Goal: Information Seeking & Learning: Learn about a topic

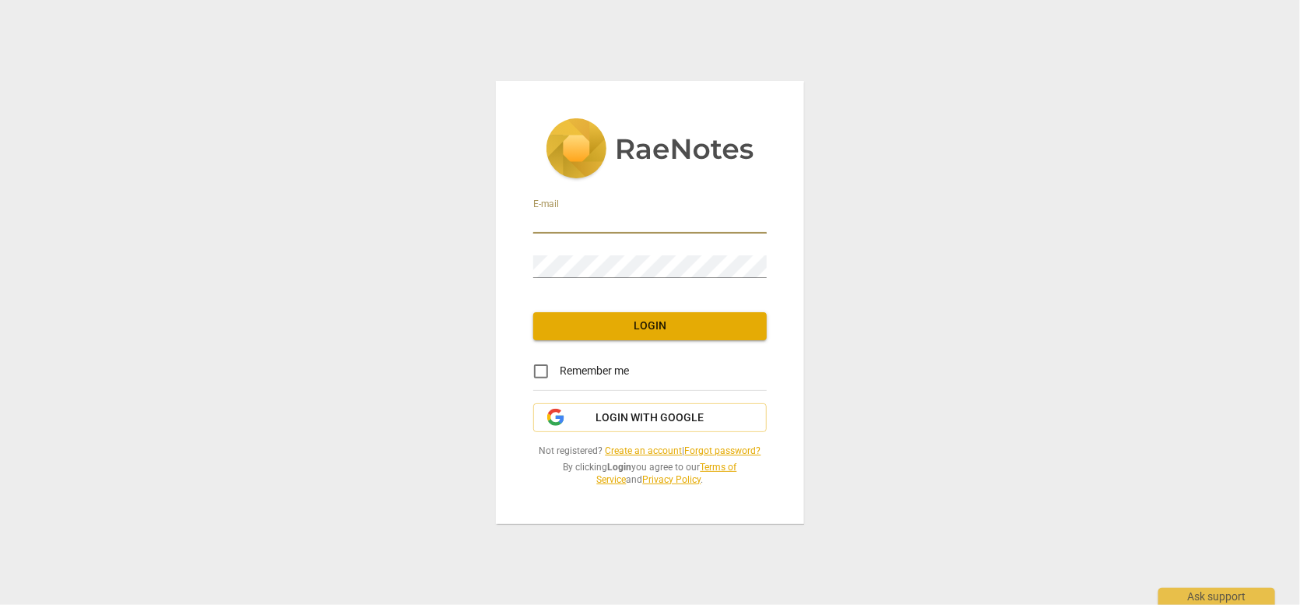
click at [576, 230] on input "email" at bounding box center [650, 222] width 234 height 23
type input "[EMAIL_ADDRESS][DOMAIN_NAME]"
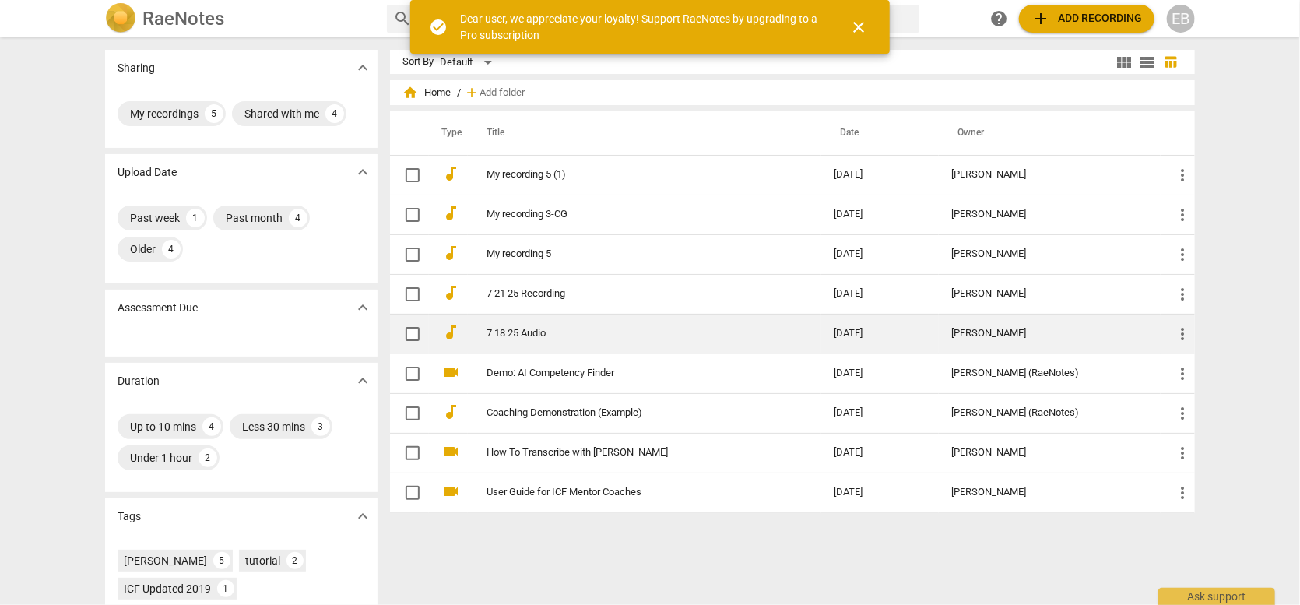
click at [524, 334] on link "7 18 25 Audio" at bounding box center [632, 334] width 291 height 12
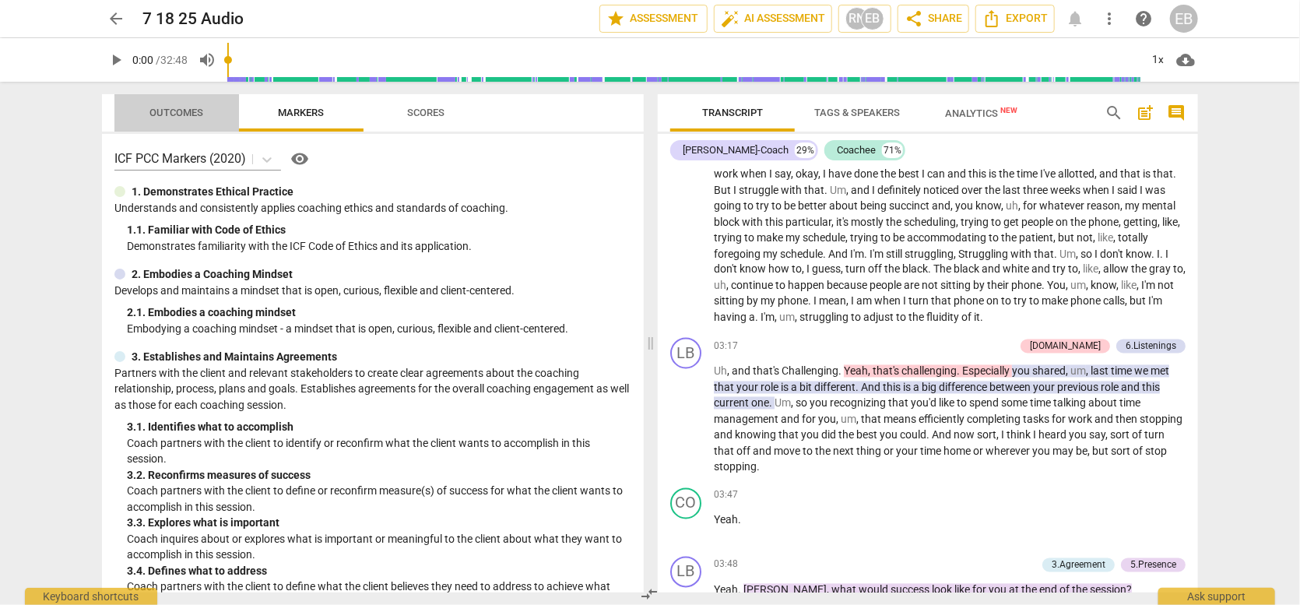
click at [179, 111] on span "Outcomes" at bounding box center [177, 113] width 54 height 12
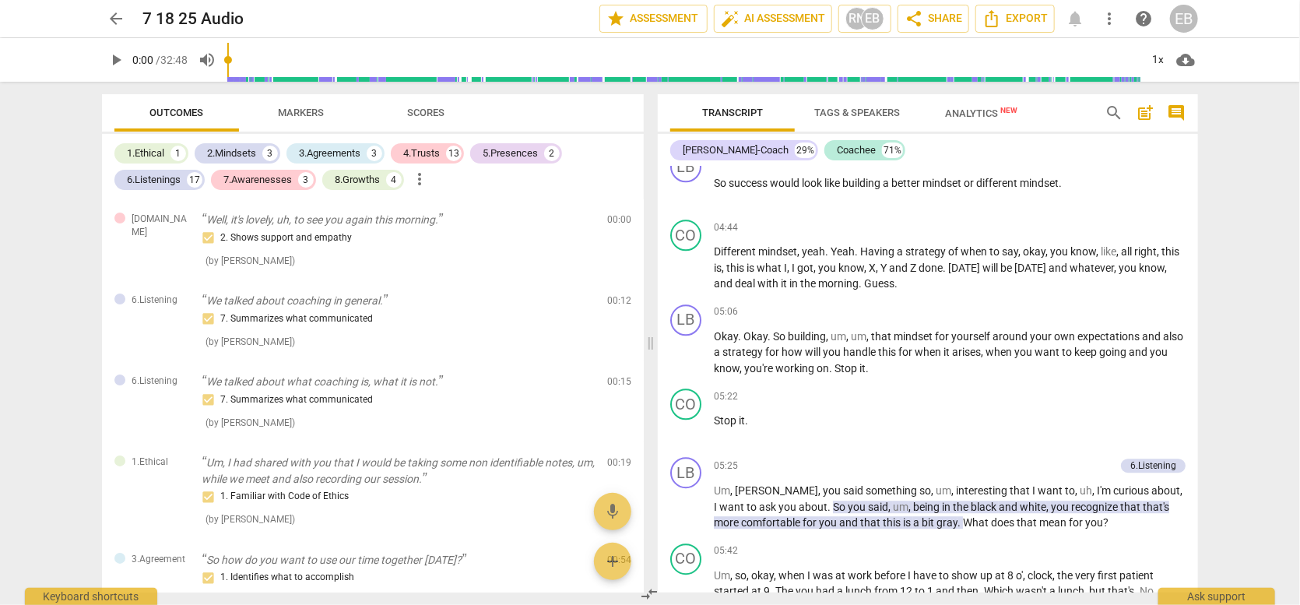
scroll to position [2025, 0]
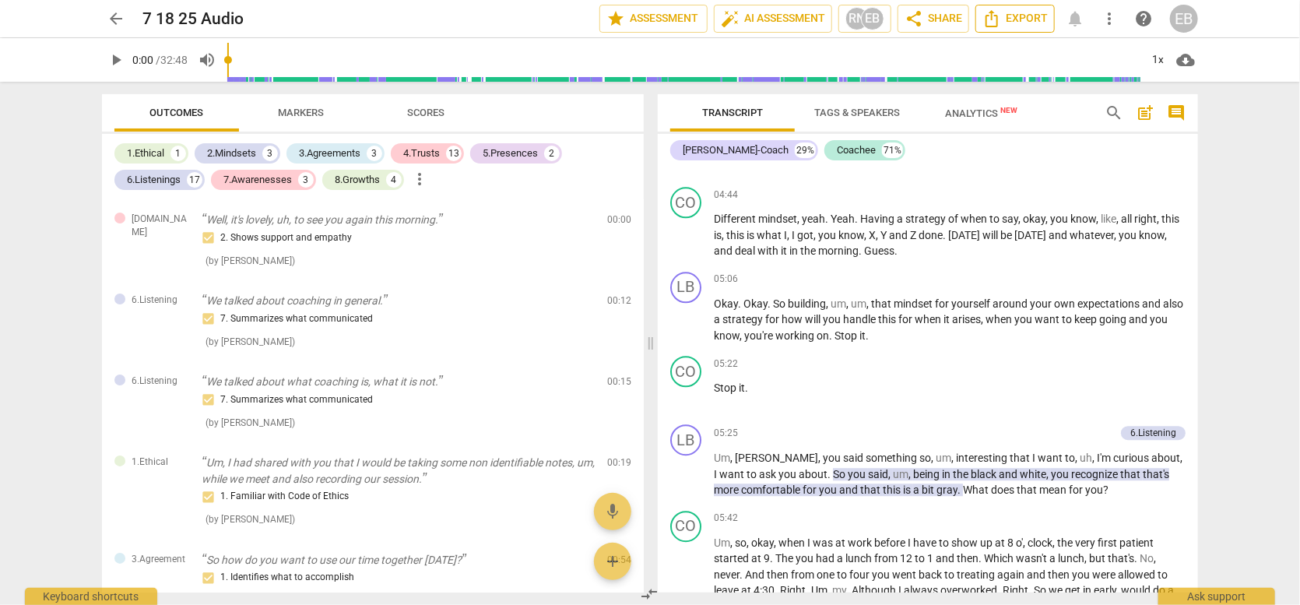
click at [1018, 27] on span "Export" at bounding box center [1015, 18] width 65 height 19
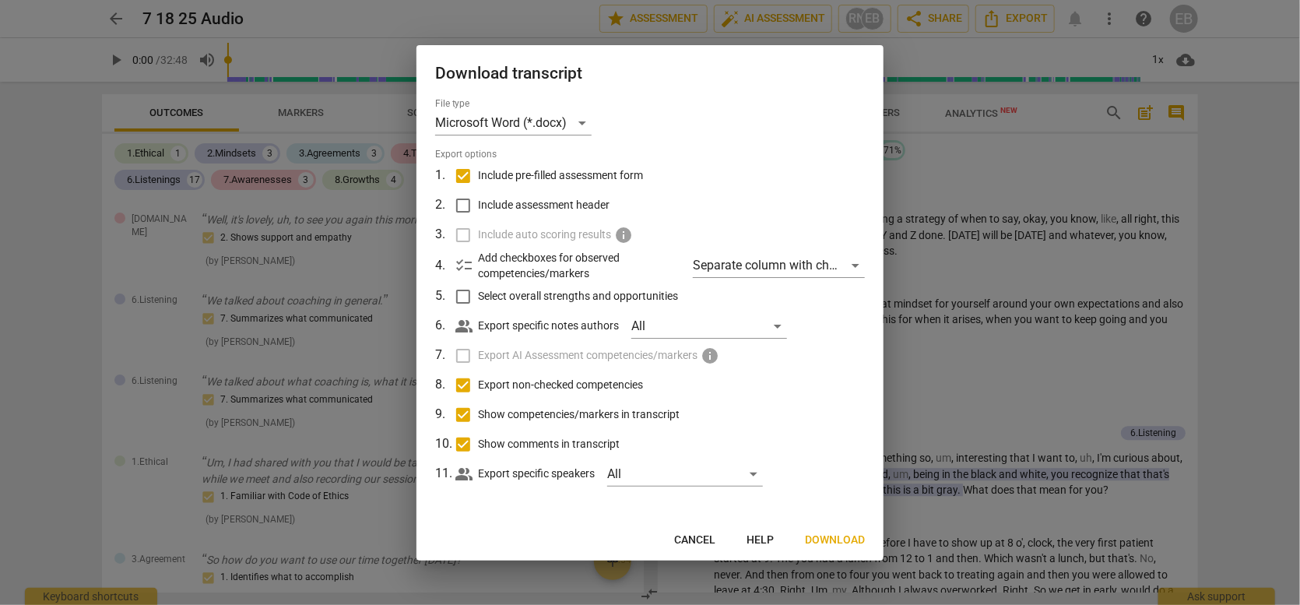
click at [843, 535] on span "Download" at bounding box center [835, 541] width 60 height 16
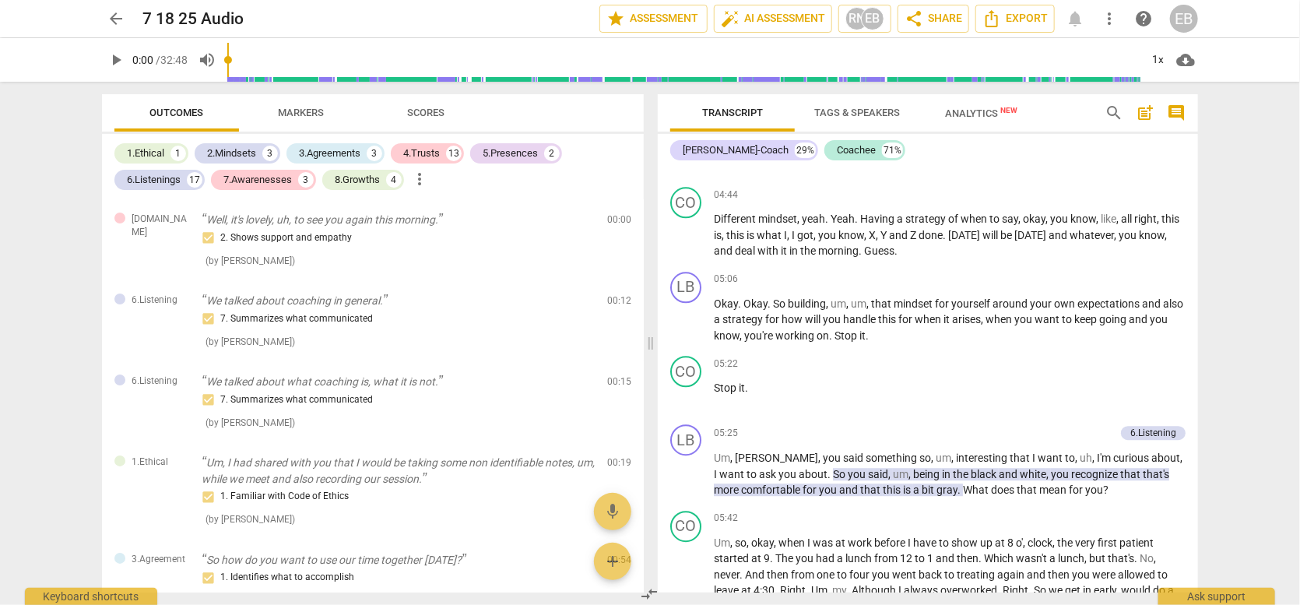
click at [115, 20] on span "arrow_back" at bounding box center [116, 18] width 19 height 19
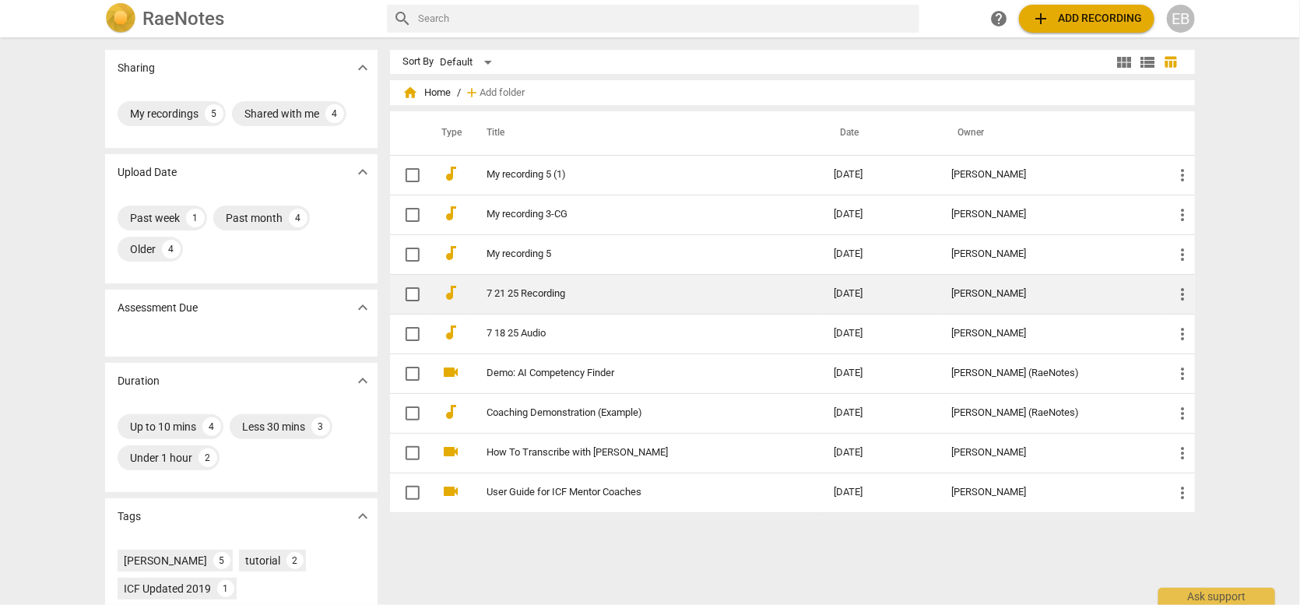
click at [514, 297] on link "7 21 25 Recording" at bounding box center [632, 294] width 291 height 12
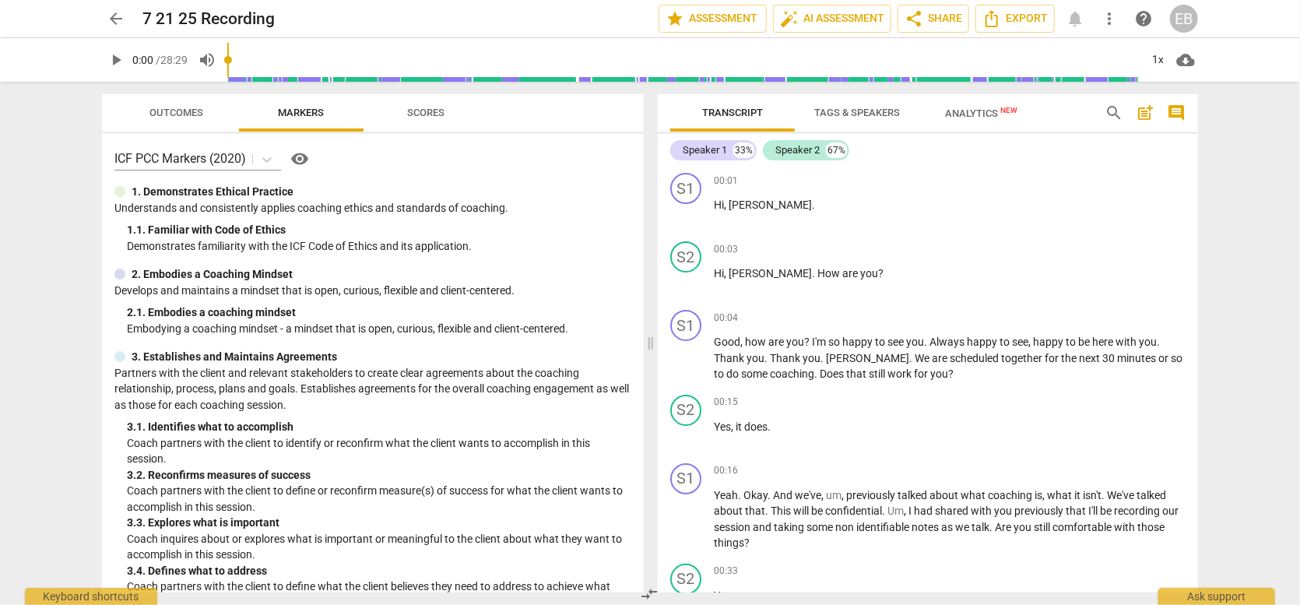
click at [190, 113] on span "Outcomes" at bounding box center [177, 113] width 54 height 12
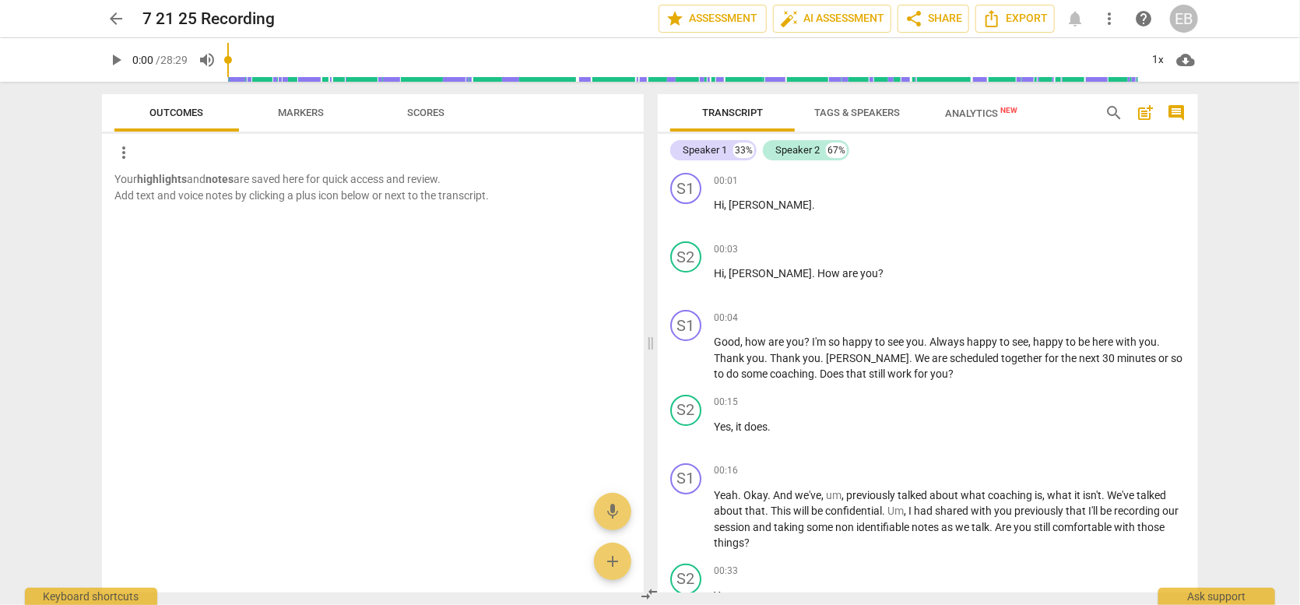
click at [288, 113] on span "Markers" at bounding box center [302, 113] width 46 height 12
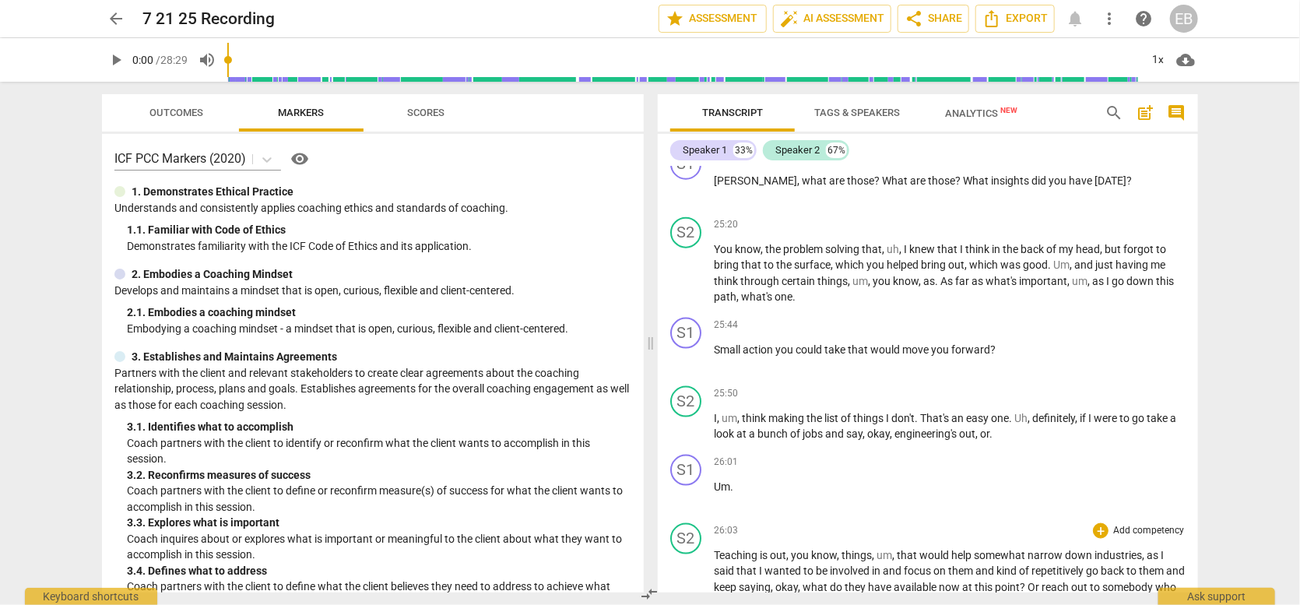
scroll to position [6646, 0]
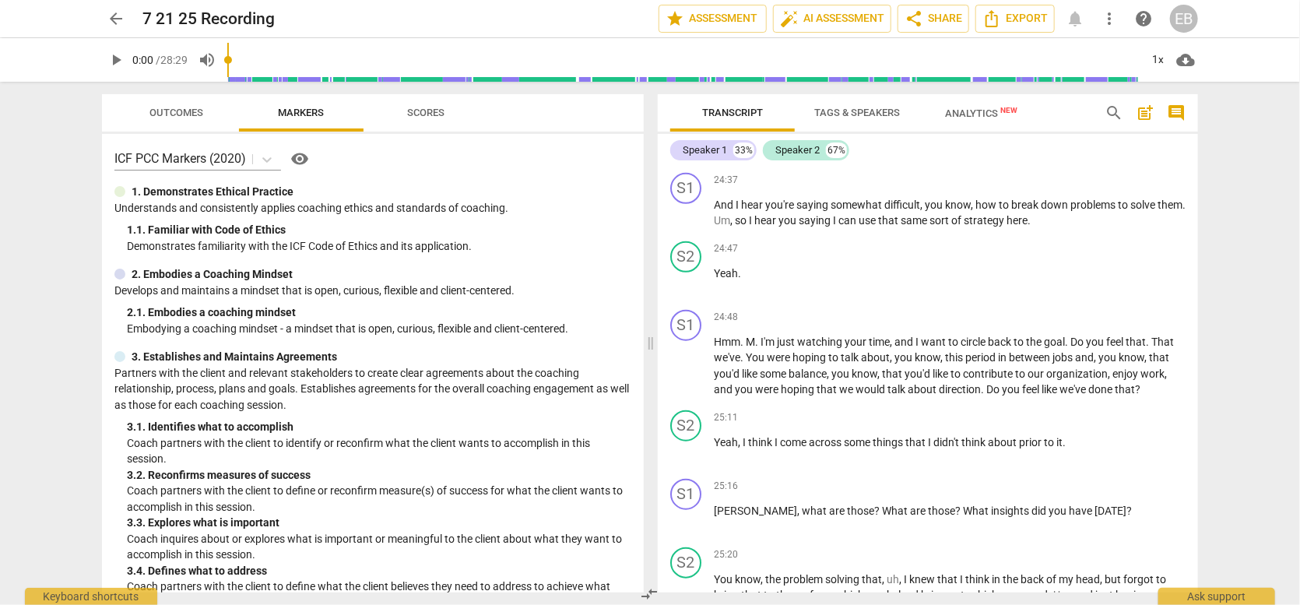
click at [107, 20] on span "arrow_back" at bounding box center [116, 18] width 19 height 19
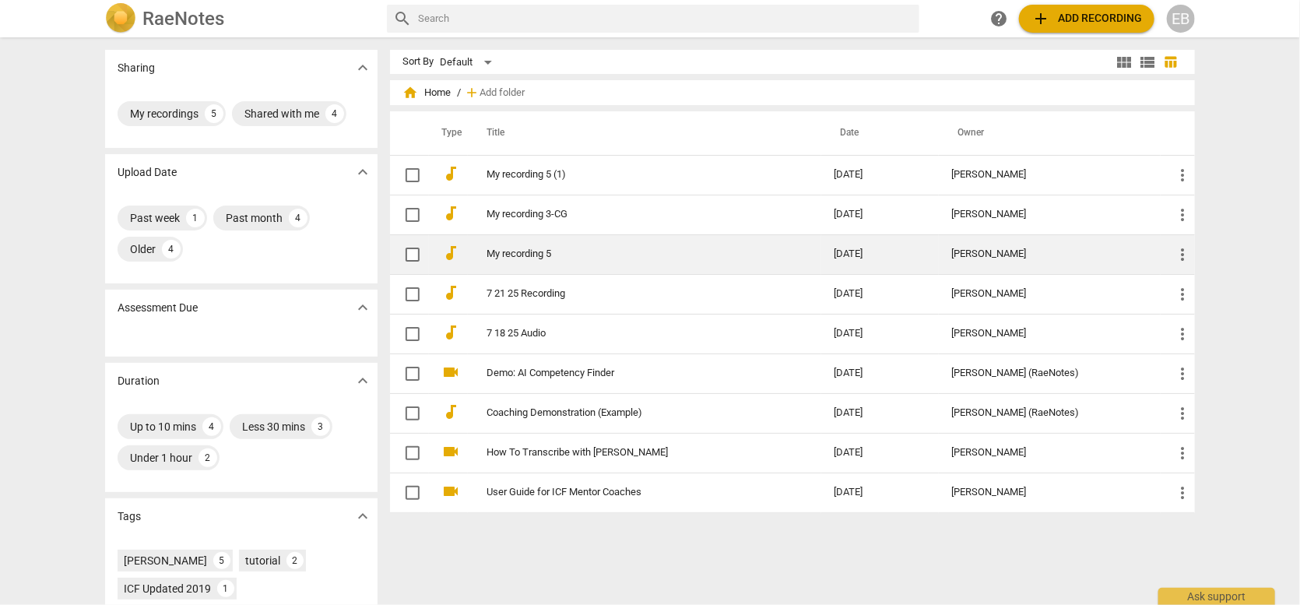
click at [521, 258] on link "My recording 5" at bounding box center [632, 254] width 291 height 12
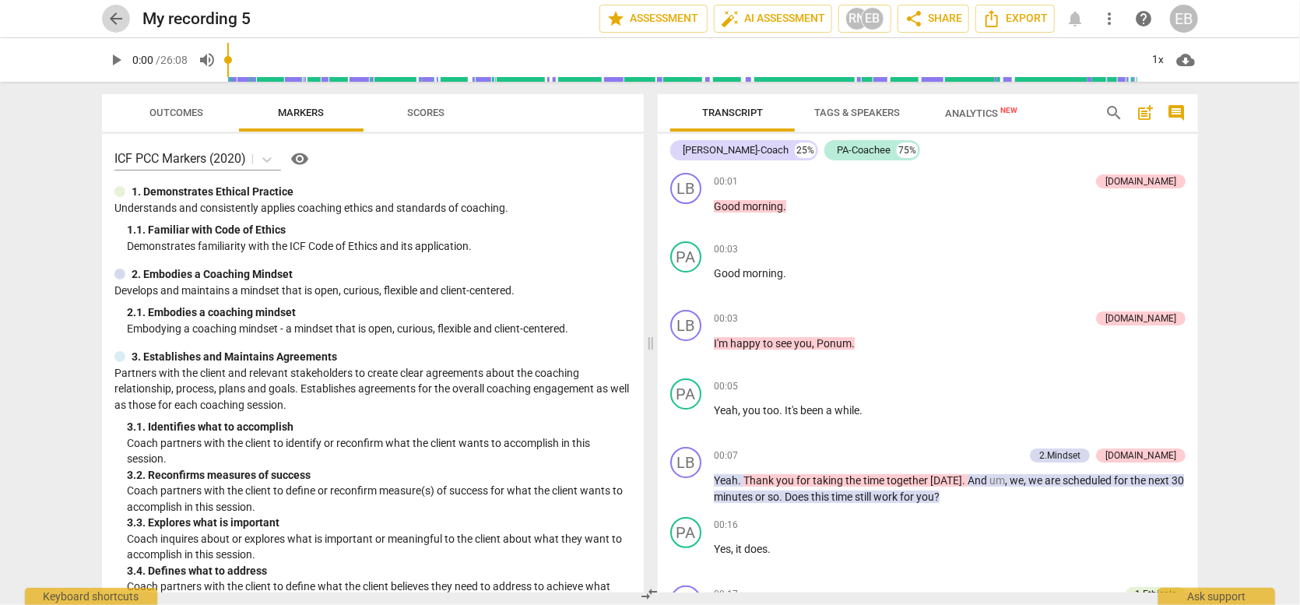
click at [117, 16] on span "arrow_back" at bounding box center [116, 18] width 19 height 19
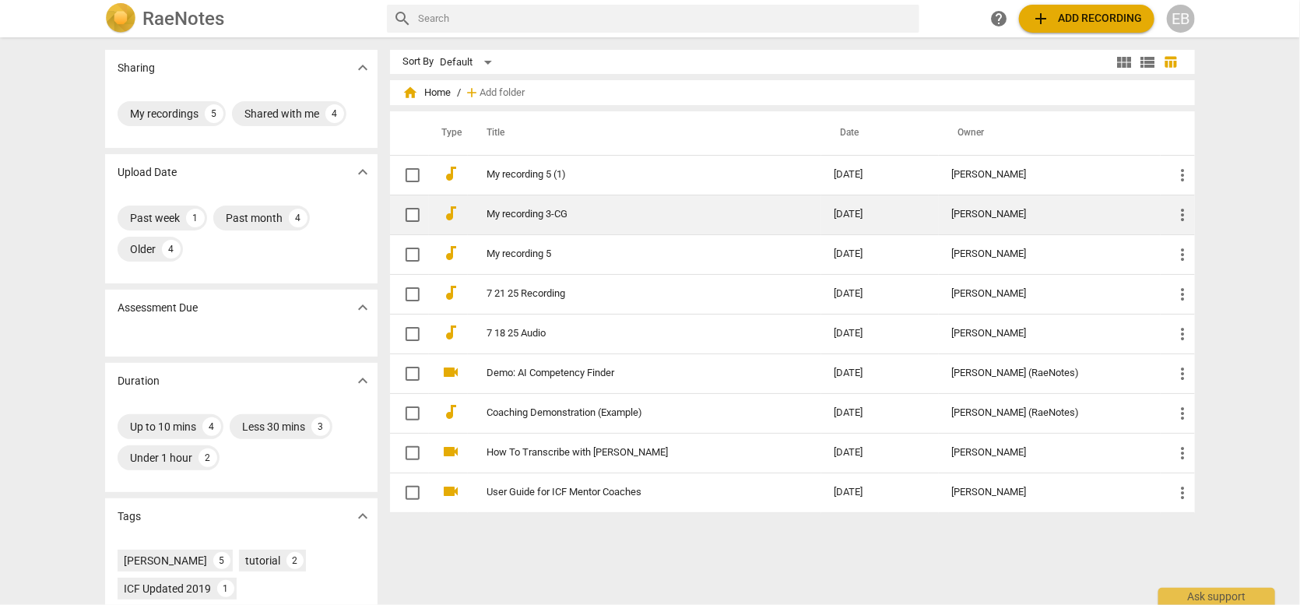
click at [560, 213] on link "My recording 3-CG" at bounding box center [632, 215] width 291 height 12
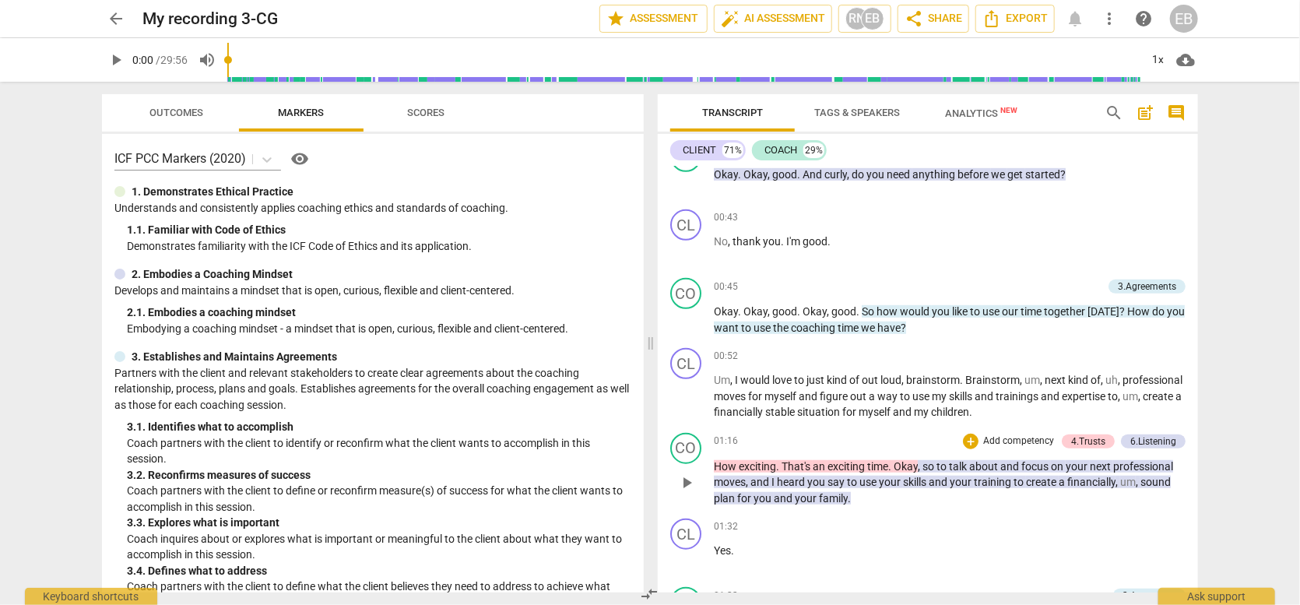
scroll to position [78, 0]
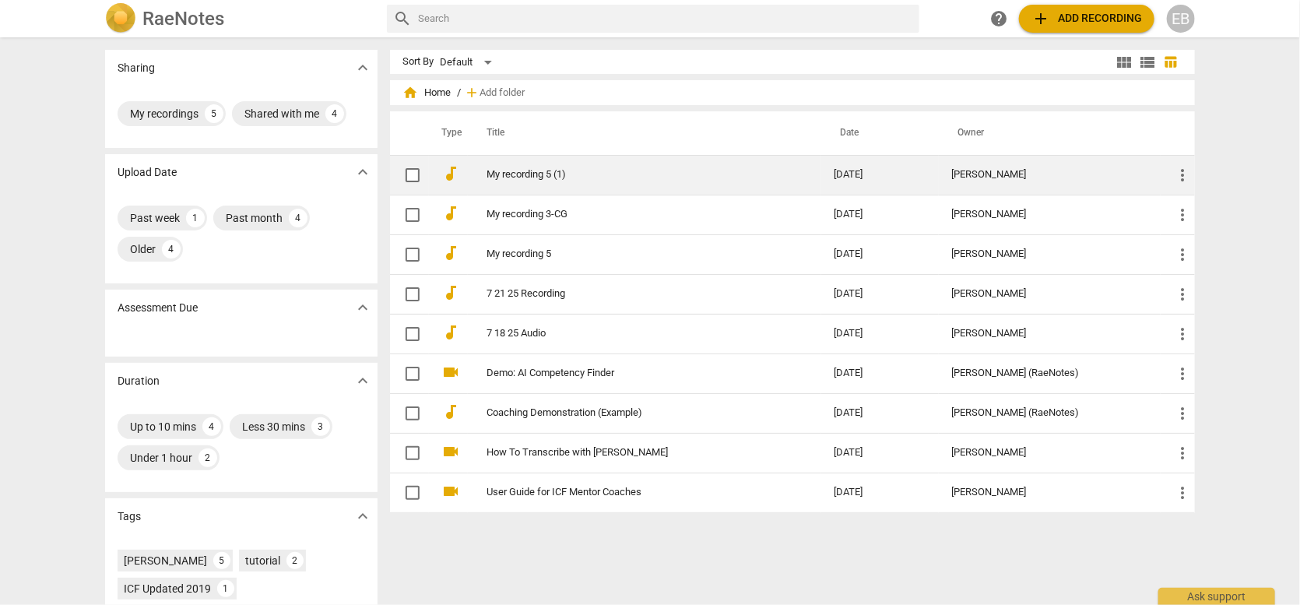
click at [524, 173] on link "My recording 5 (1)" at bounding box center [632, 175] width 291 height 12
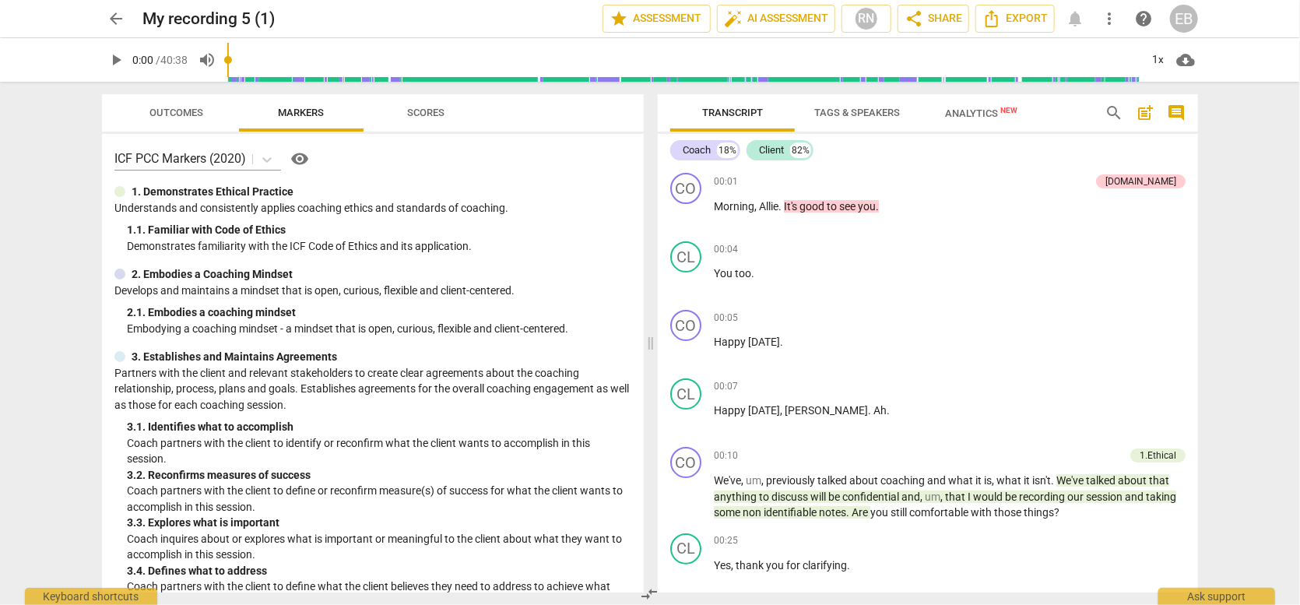
click at [118, 16] on span "arrow_back" at bounding box center [116, 18] width 19 height 19
